Goal: Entertainment & Leisure: Consume media (video, audio)

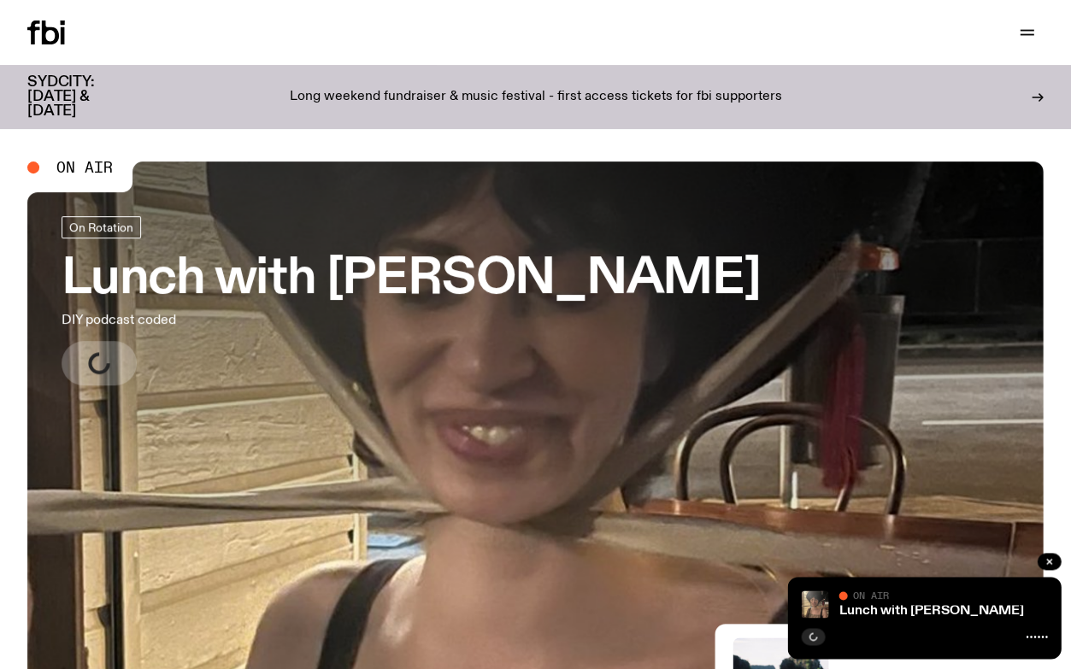
click at [296, 283] on h3 "Lunch with [PERSON_NAME]" at bounding box center [411, 279] width 698 height 48
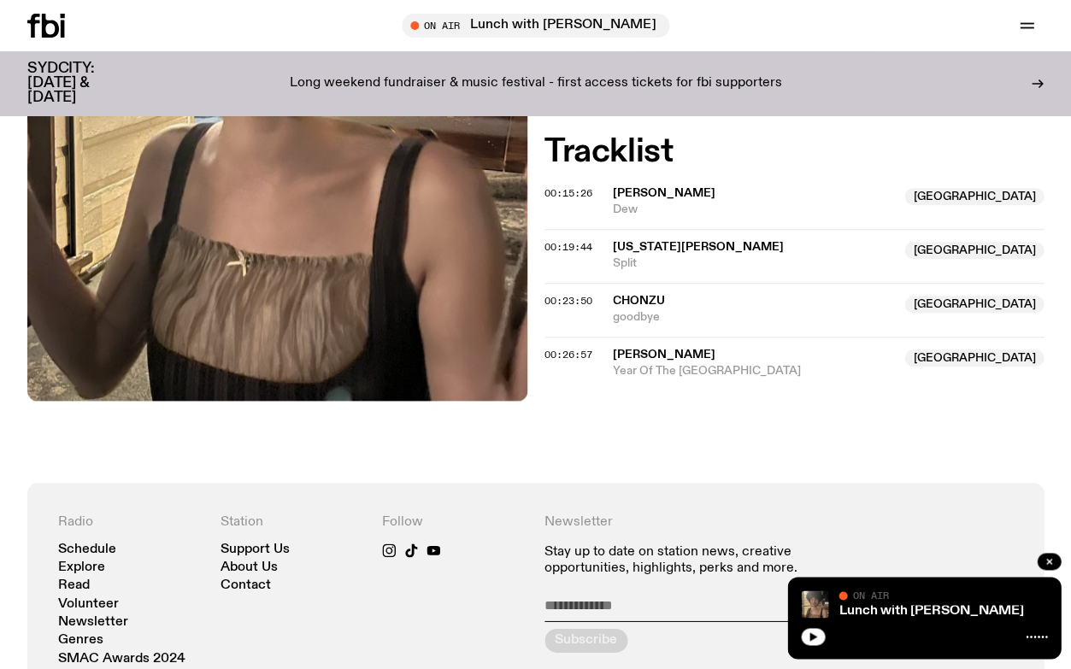
scroll to position [567, 0]
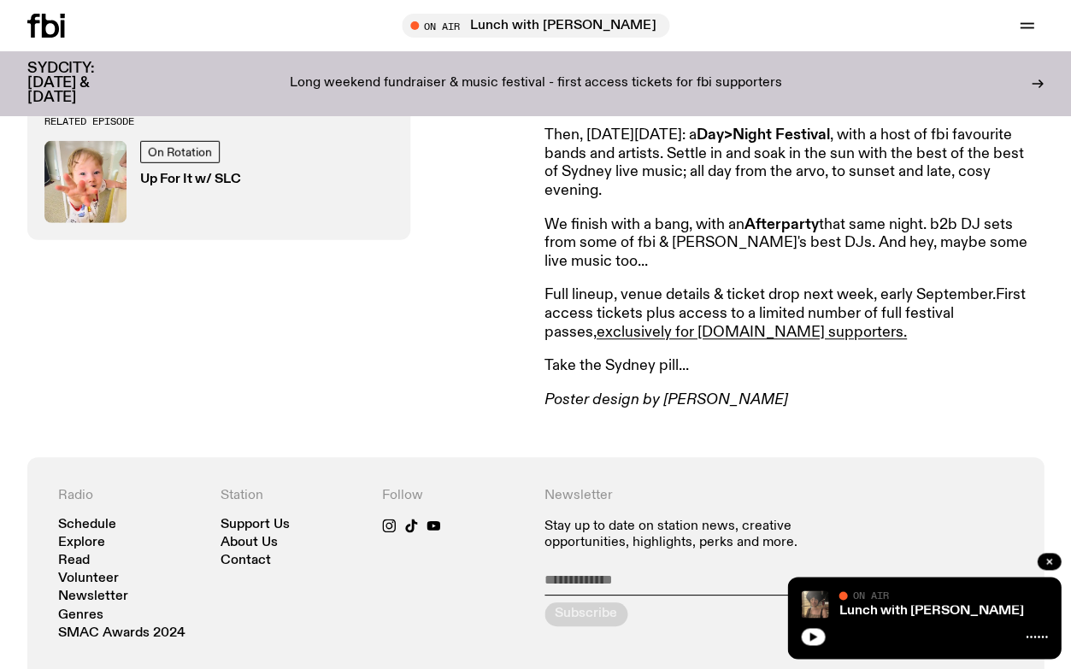
scroll to position [850, 0]
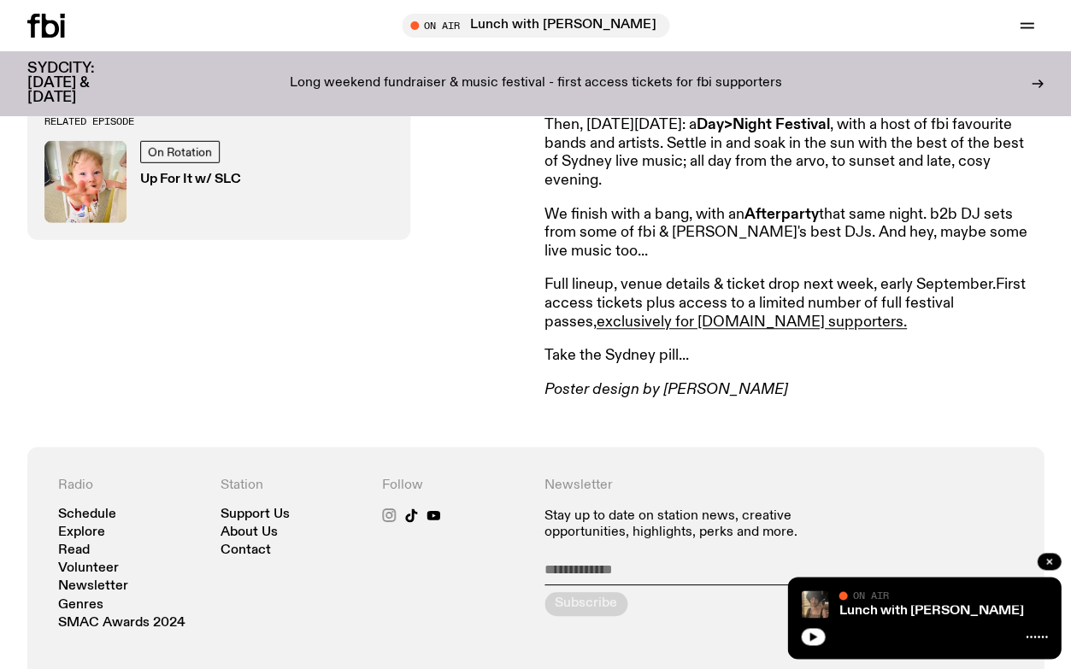
click at [393, 508] on icon at bounding box center [389, 515] width 14 height 14
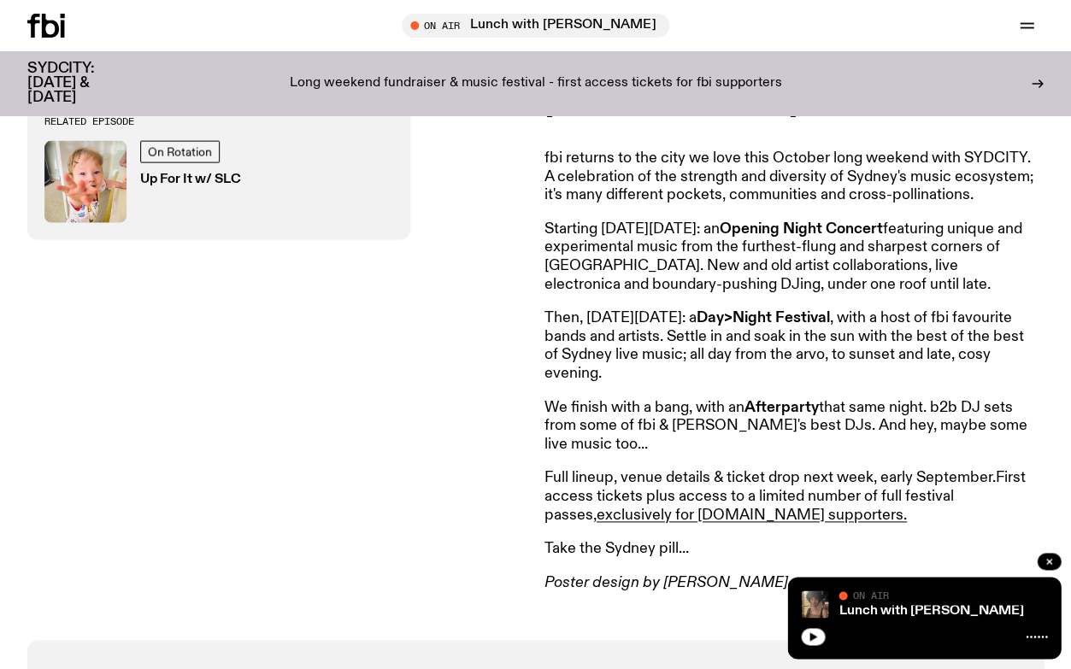
scroll to position [658, 0]
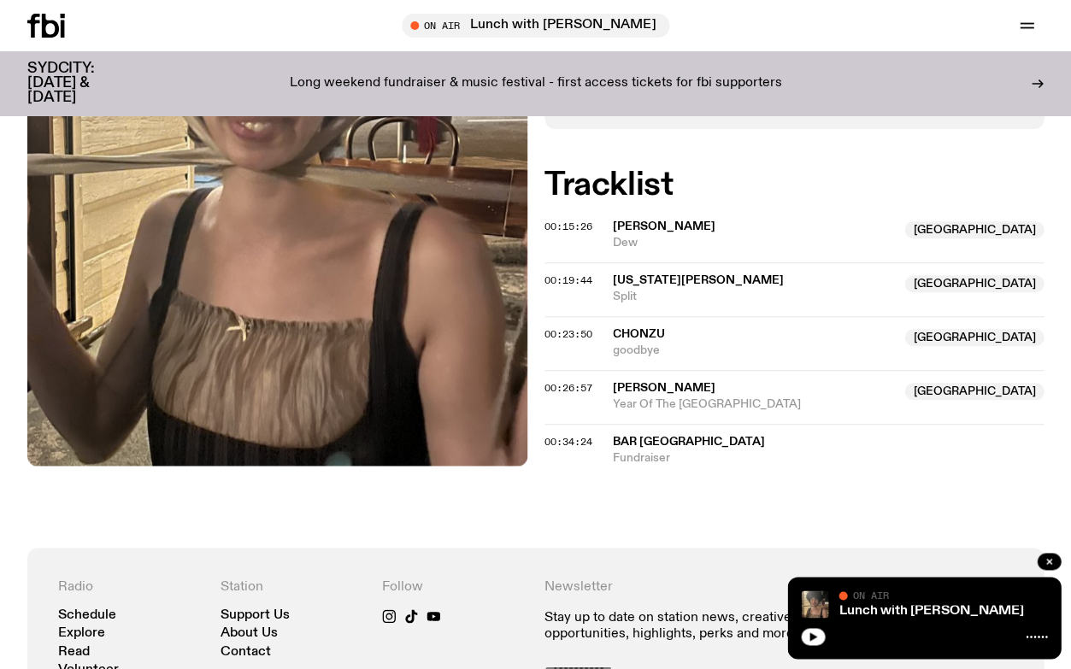
scroll to position [444, 0]
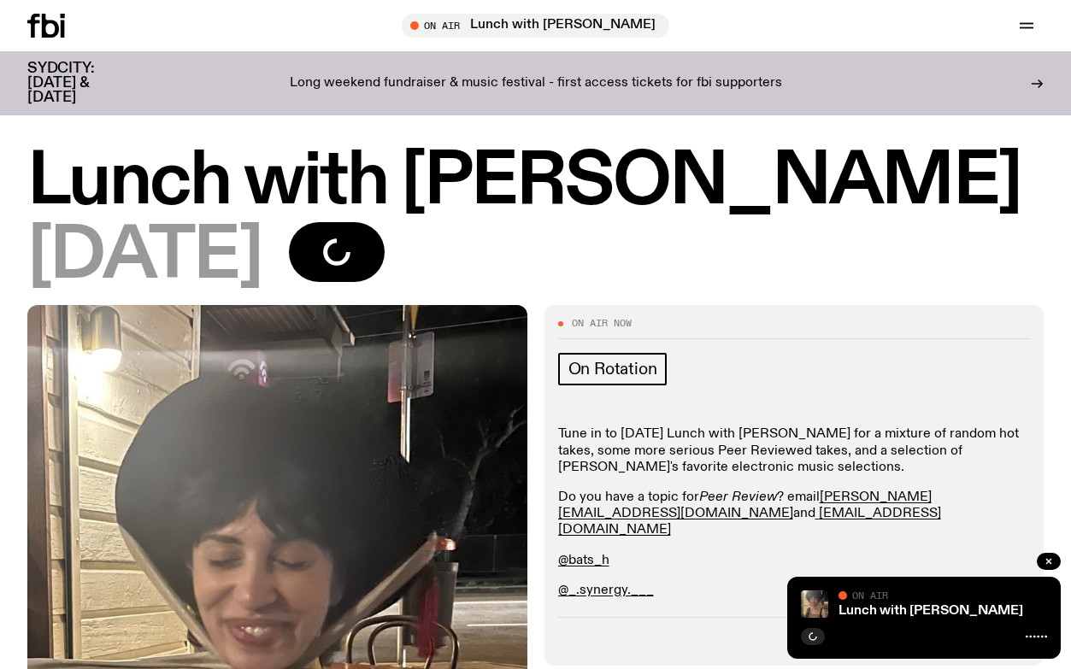
scroll to position [449, 0]
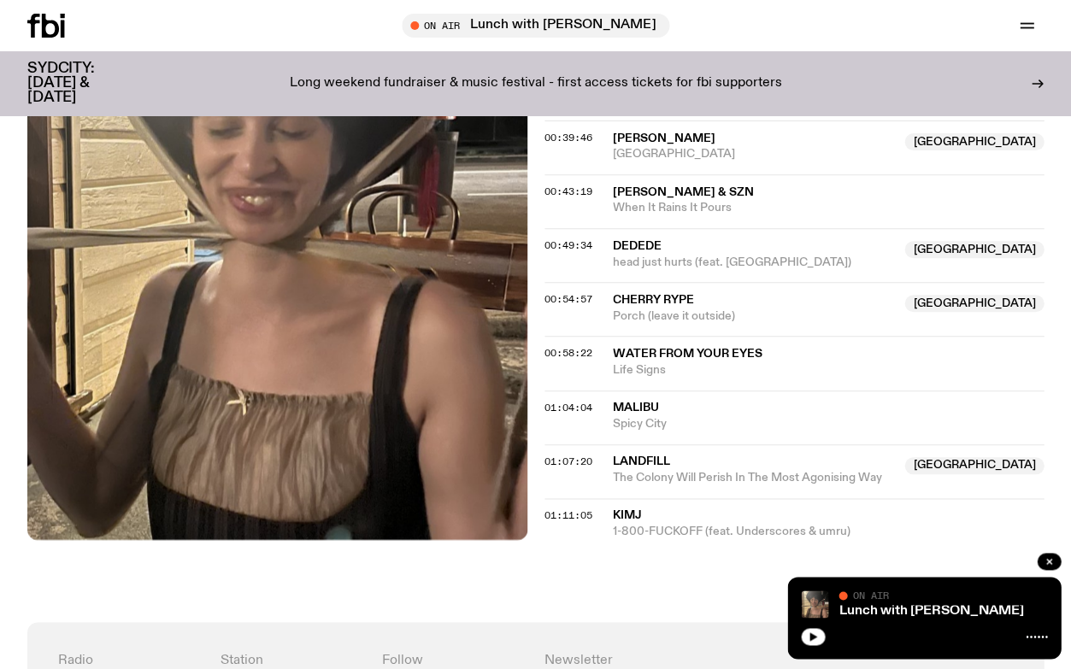
scroll to position [919, 0]
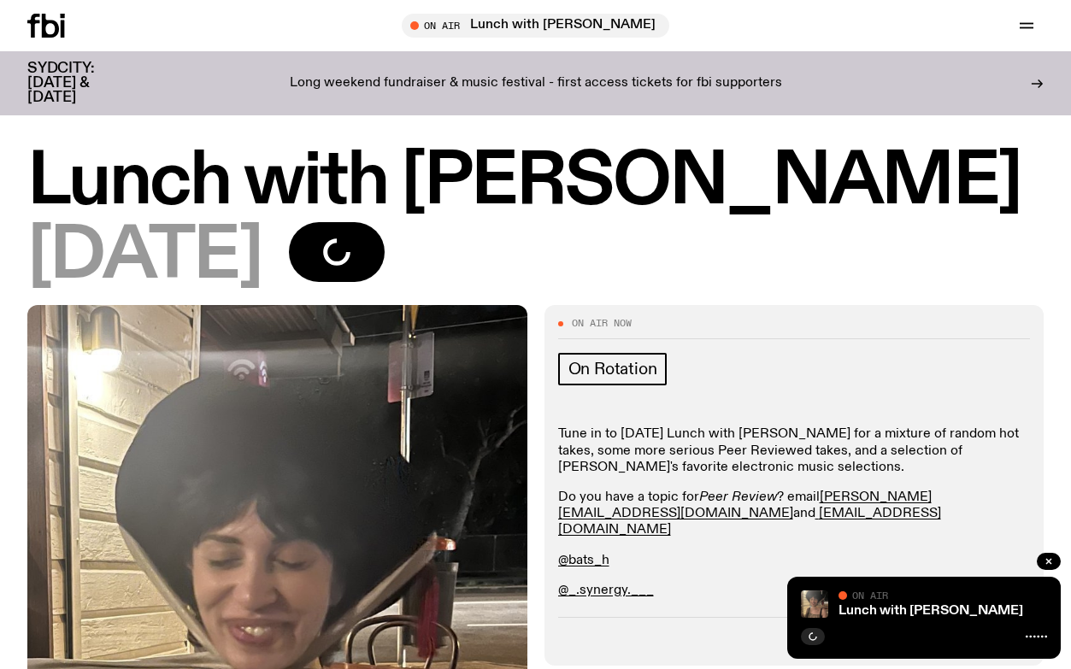
scroll to position [1079, 0]
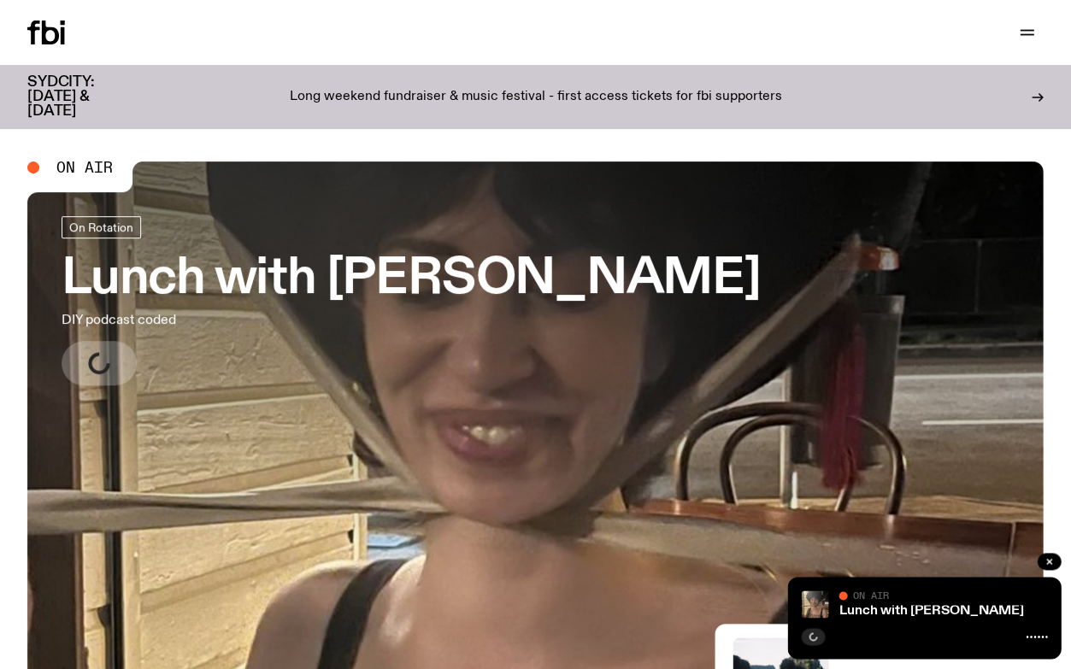
click at [228, 288] on h3 "Lunch with [PERSON_NAME]" at bounding box center [411, 279] width 698 height 48
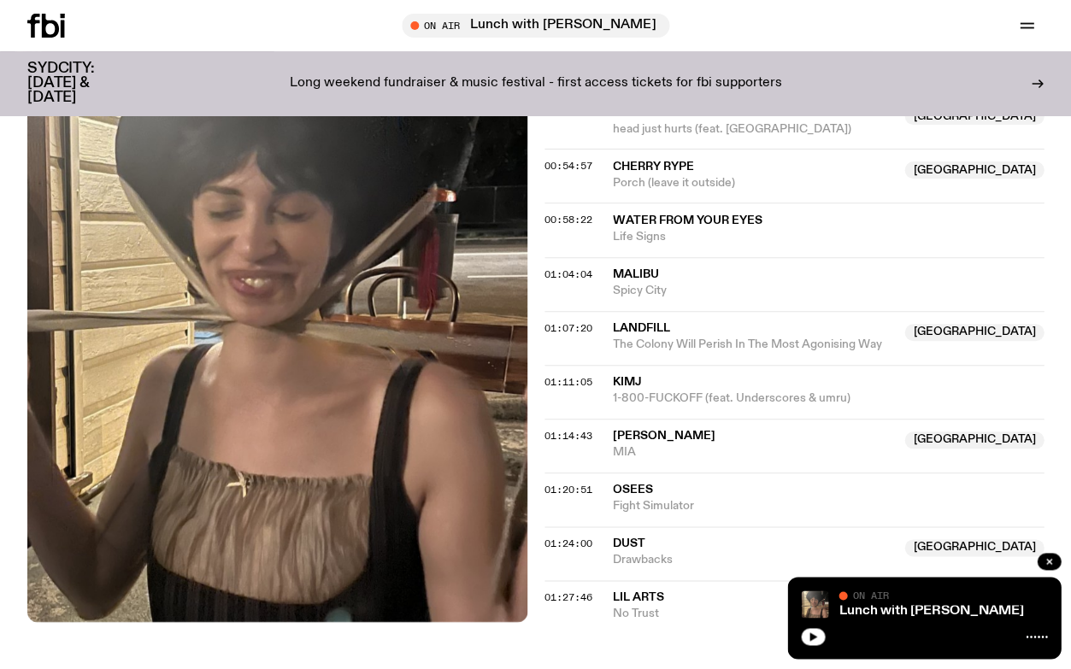
scroll to position [1129, 0]
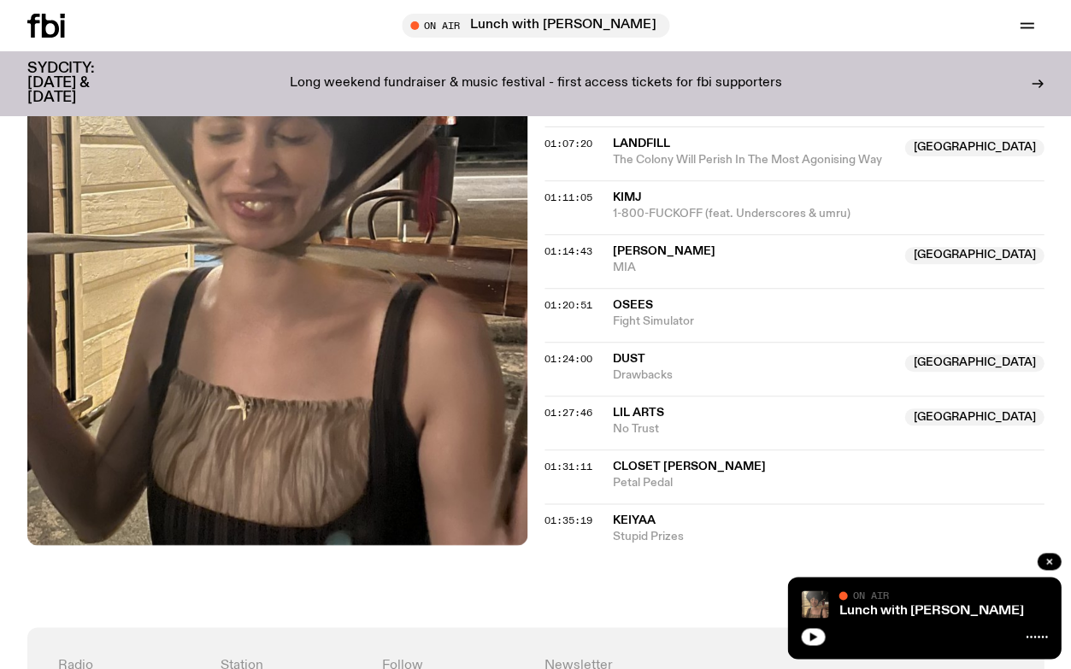
scroll to position [1222, 0]
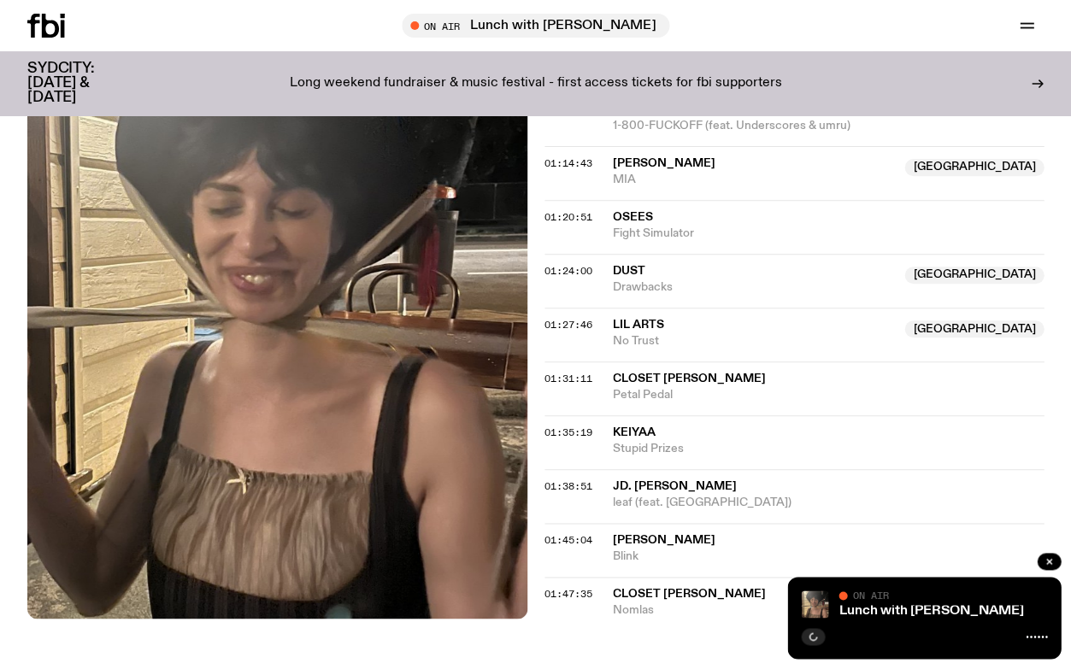
scroll to position [1295, 0]
